Goal: Find specific page/section: Find specific page/section

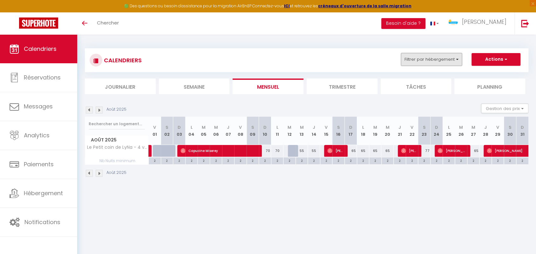
click at [455, 60] on button "Filtrer par hébergement" at bounding box center [431, 59] width 61 height 13
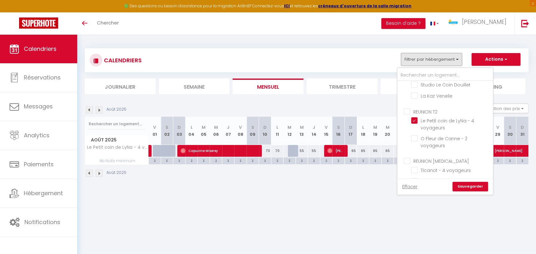
scroll to position [177, 0]
click at [415, 120] on input "Le Petit coin de LyNa - 4 voyageurs" at bounding box center [450, 119] width 79 height 6
checkbox input "false"
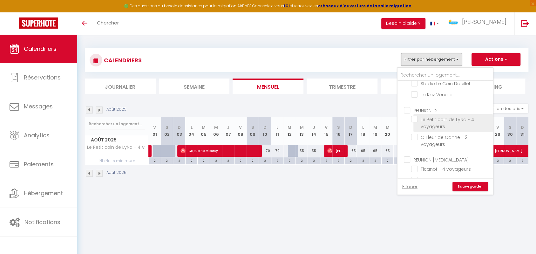
checkbox input "false"
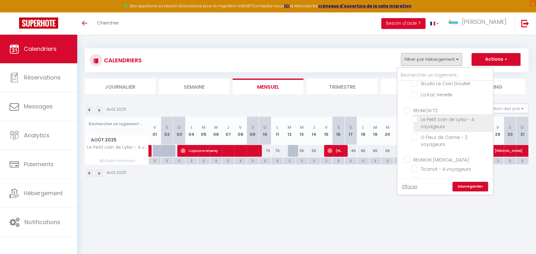
checkbox input "false"
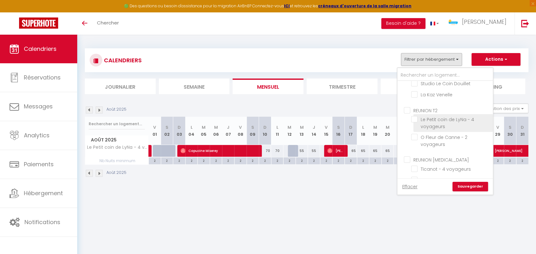
checkbox input "false"
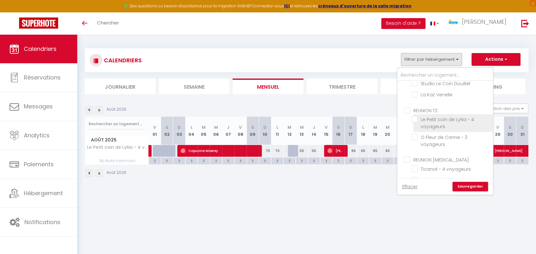
checkbox input "false"
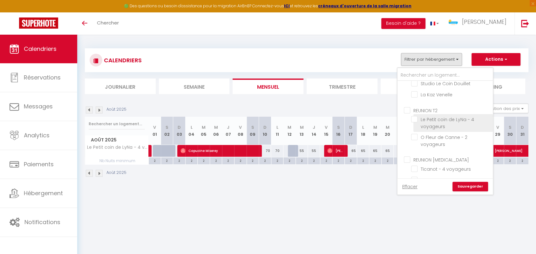
checkbox input "false"
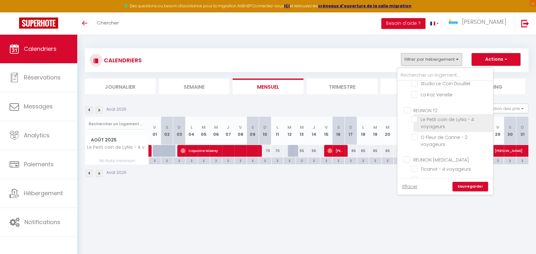
checkbox input "false"
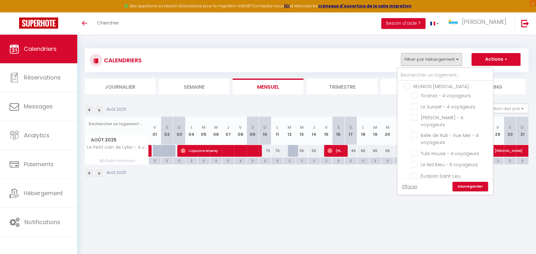
scroll to position [254, 0]
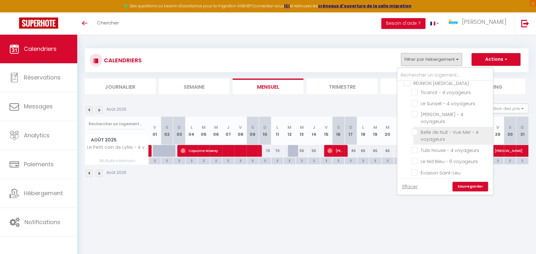
drag, startPoint x: 418, startPoint y: 123, endPoint x: 420, endPoint y: 134, distance: 10.8
click at [417, 129] on input "Belle de Nuit - Vue Mer - 4 voyageurs" at bounding box center [450, 132] width 79 height 6
checkbox input "true"
checkbox input "false"
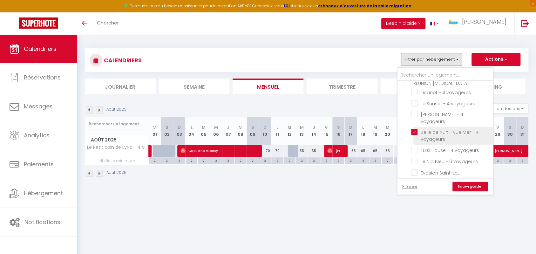
checkbox input "false"
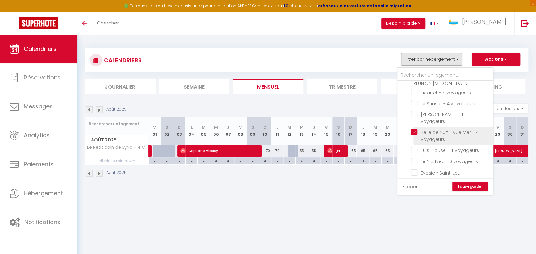
checkbox input "false"
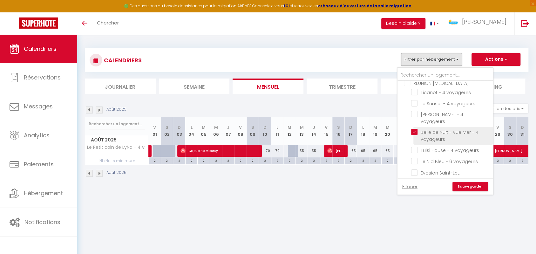
checkbox input "false"
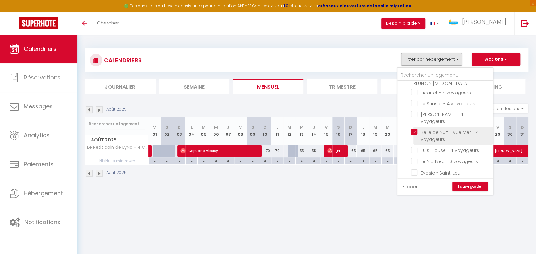
checkbox input "false"
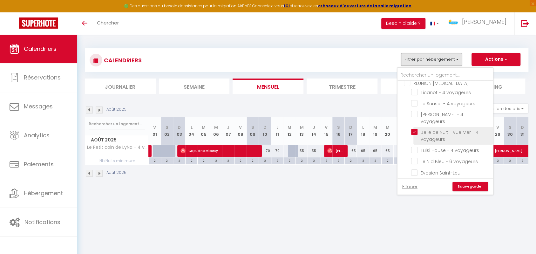
checkbox input "false"
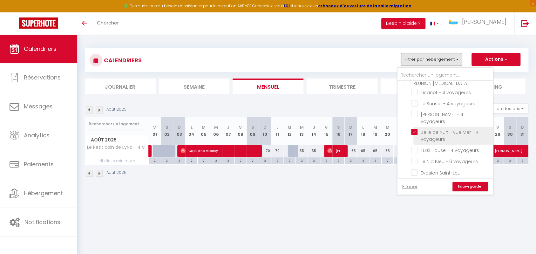
checkbox input "false"
click at [466, 185] on link "Sauvegarder" at bounding box center [471, 187] width 36 height 10
